Goal: Navigation & Orientation: Find specific page/section

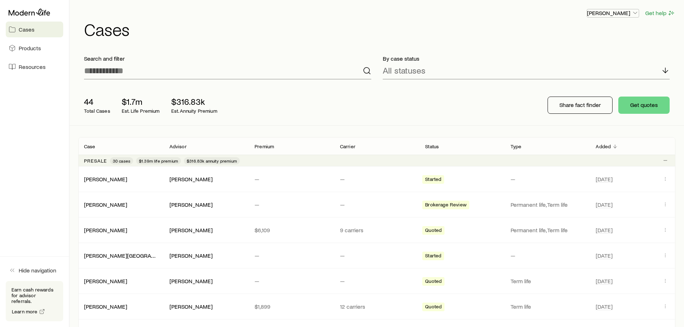
click at [620, 13] on p "[PERSON_NAME]" at bounding box center [613, 12] width 52 height 7
click at [619, 14] on p "[PERSON_NAME]" at bounding box center [613, 12] width 52 height 7
click at [619, 13] on p "[PERSON_NAME]" at bounding box center [613, 12] width 52 height 7
click at [22, 68] on span "Resources" at bounding box center [32, 66] width 27 height 7
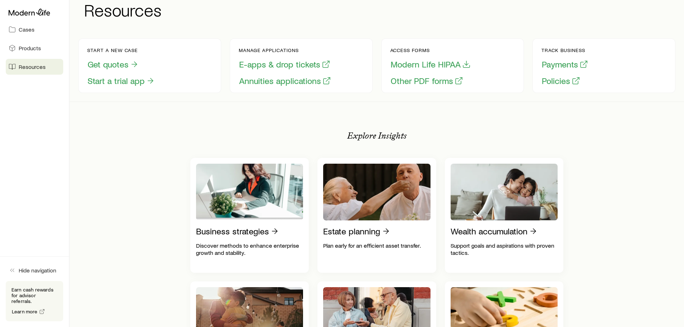
scroll to position [36, 0]
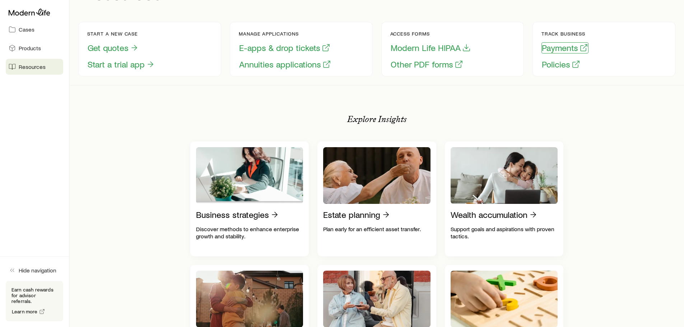
click at [556, 48] on button "Payments" at bounding box center [564, 47] width 47 height 11
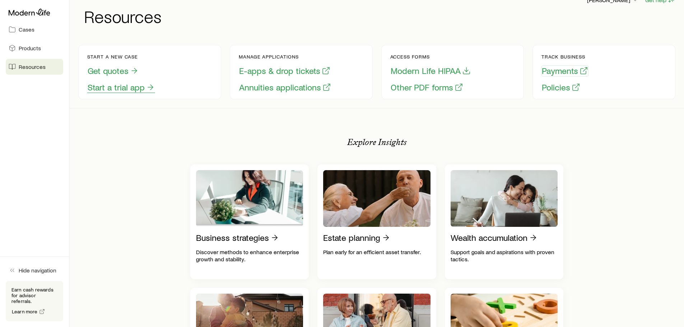
scroll to position [0, 0]
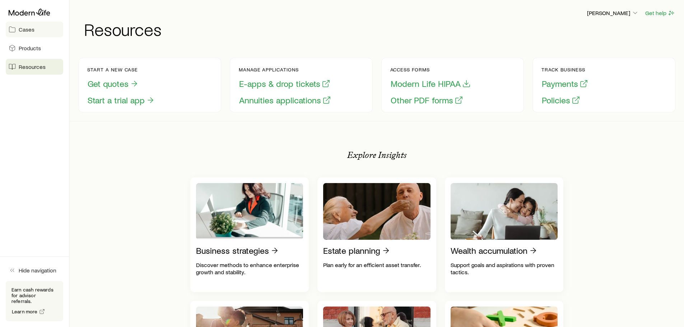
click at [31, 33] on link "Cases" at bounding box center [34, 30] width 57 height 16
